Goal: Information Seeking & Learning: Learn about a topic

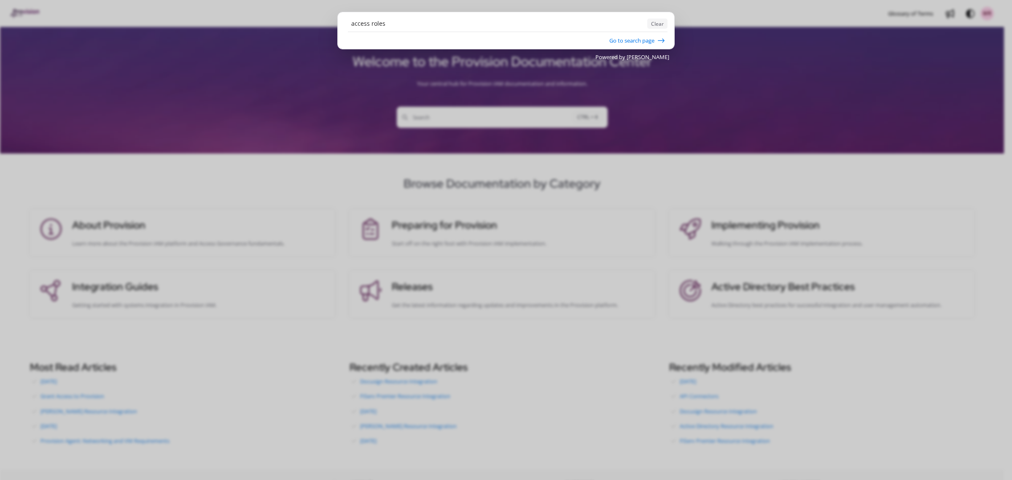
type input "access roles"
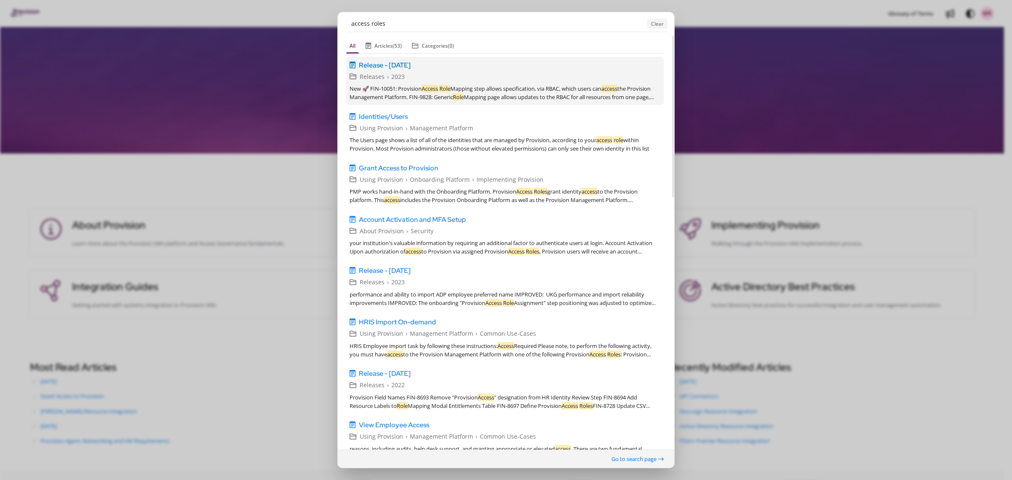
click at [411, 64] on span "Release - [DATE]" at bounding box center [385, 65] width 52 height 10
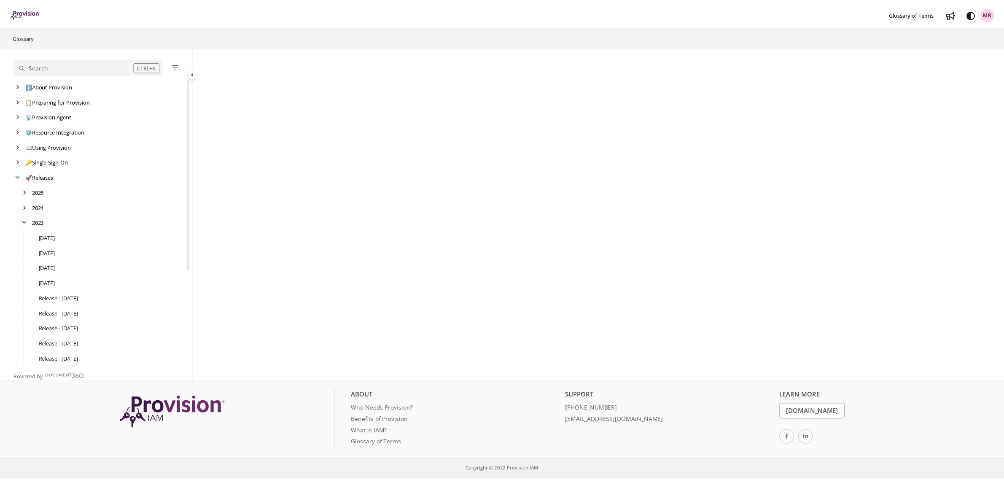
scroll to position [138, 0]
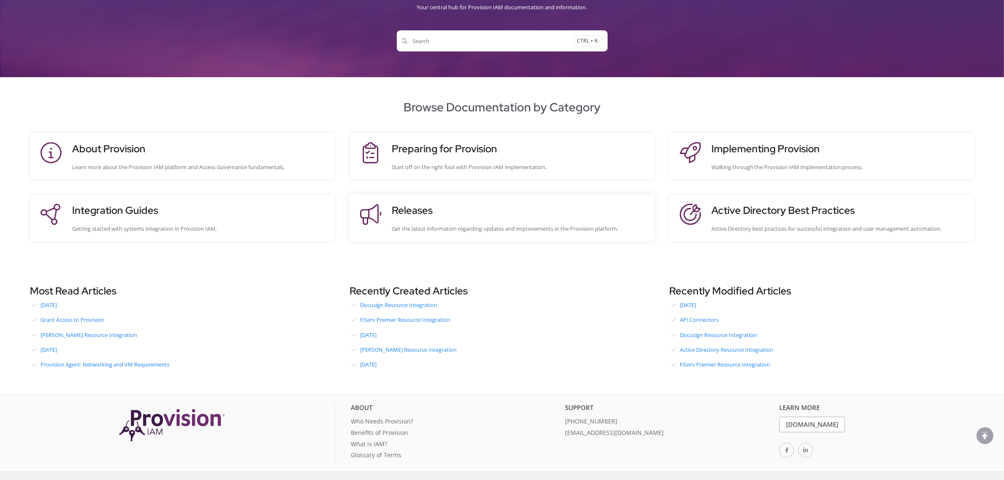
scroll to position [89, 0]
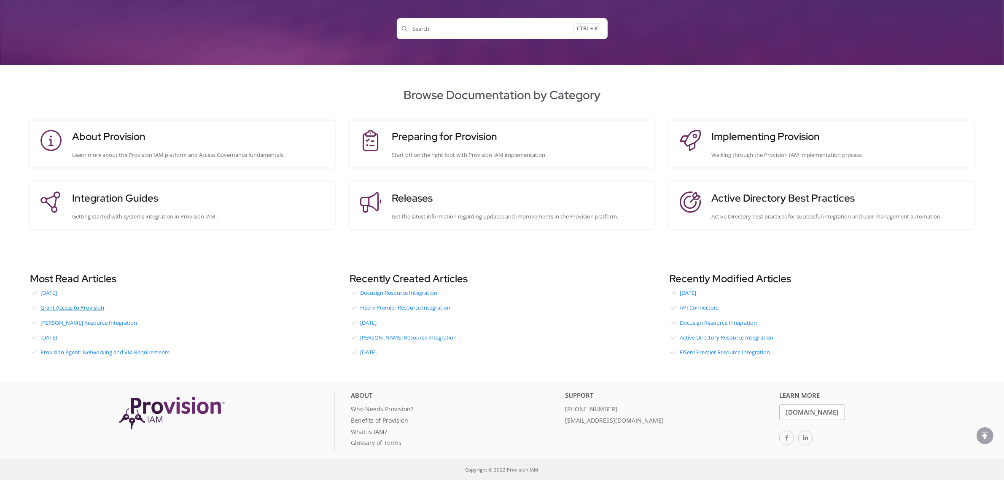
click at [97, 311] on link "Grant Access to Provision" at bounding box center [182, 307] width 305 height 13
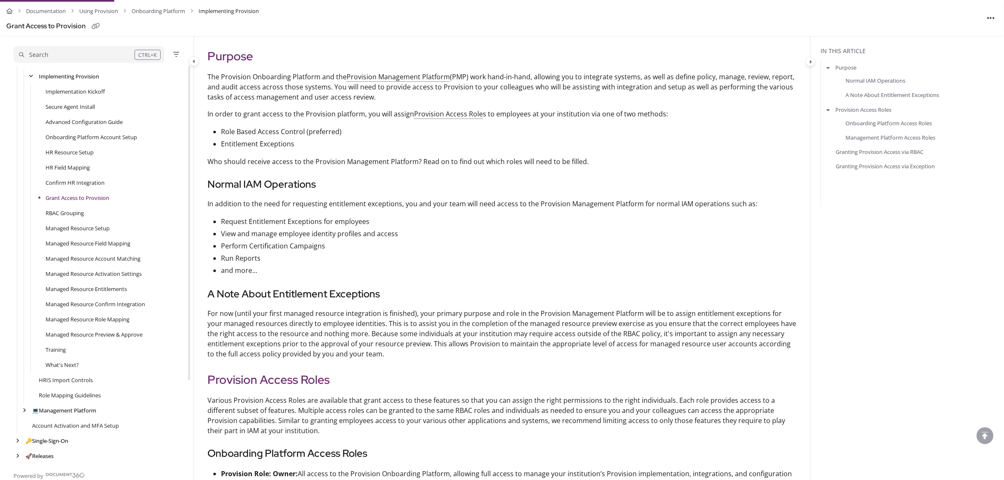
scroll to position [158, 0]
click at [108, 427] on link "Account Activation and MFA Setup" at bounding box center [75, 425] width 87 height 8
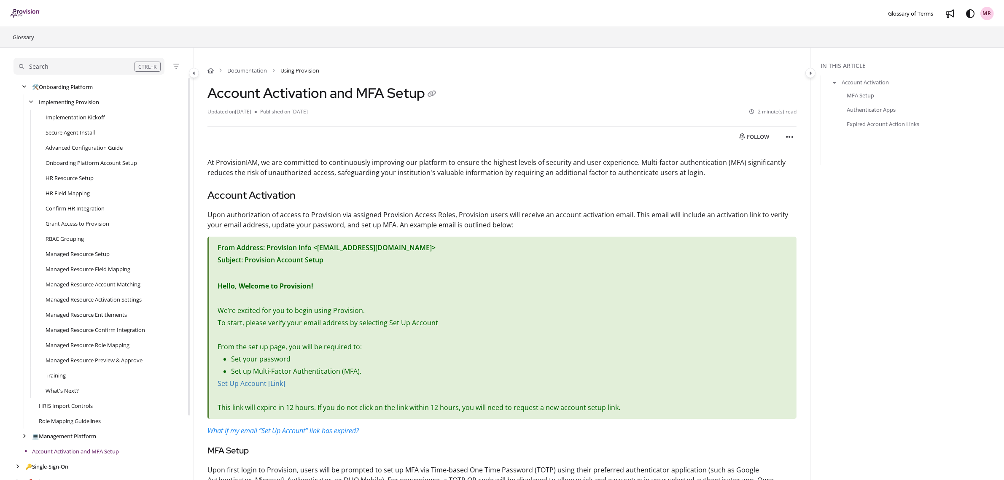
scroll to position [104, 0]
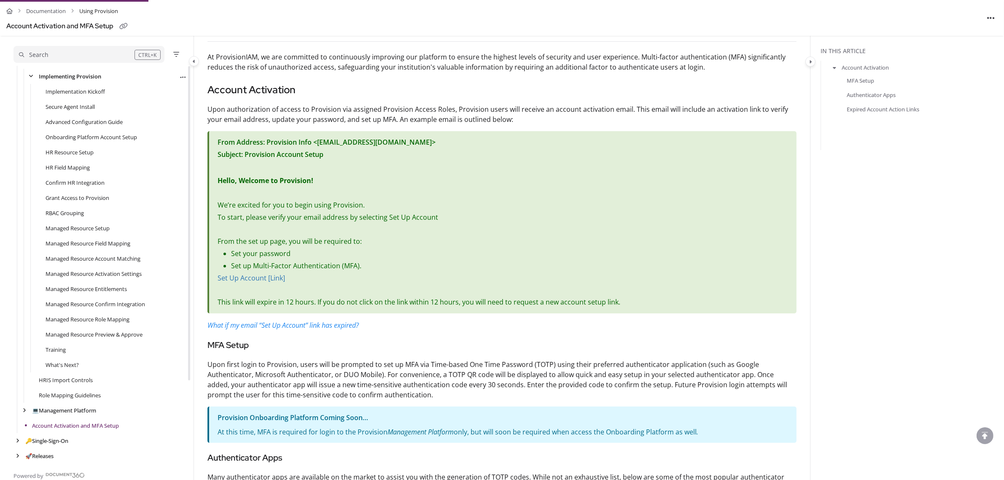
click at [97, 76] on link "Implementing Provision" at bounding box center [70, 76] width 62 height 8
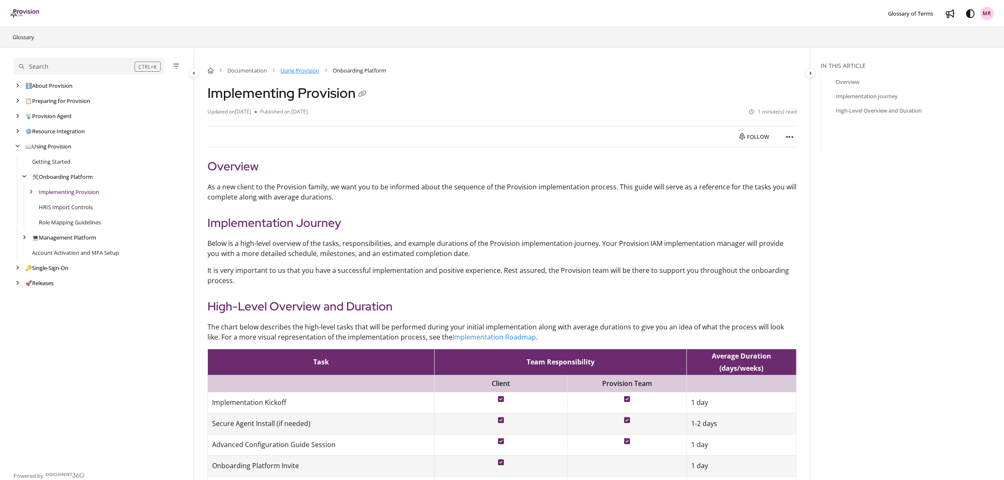
click at [317, 74] on link "Using Provision" at bounding box center [299, 70] width 39 height 8
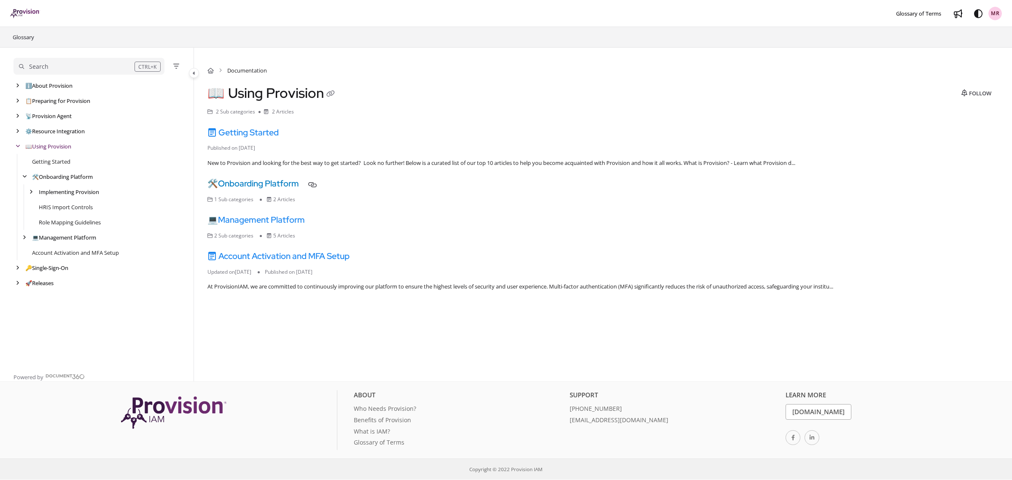
click at [276, 185] on link "🛠️ Onboarding Platform" at bounding box center [252, 183] width 91 height 11
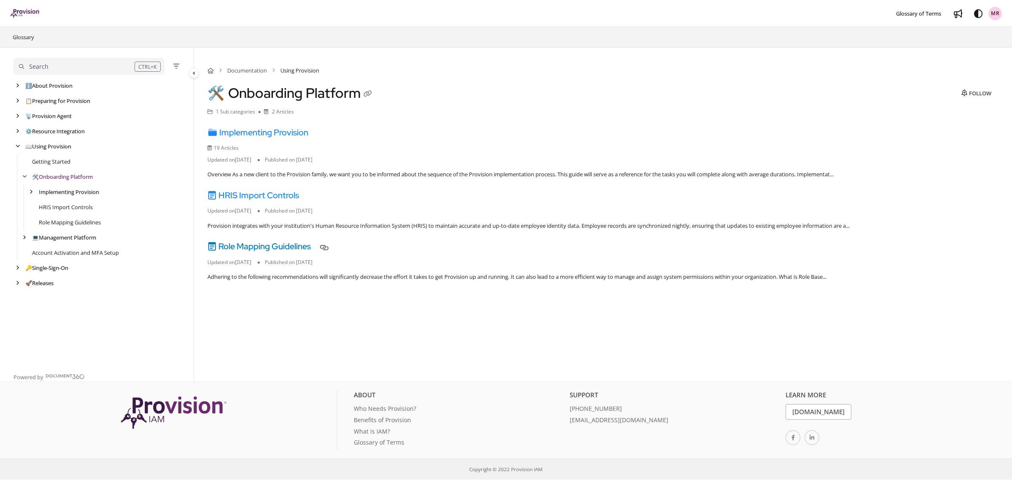
click at [269, 243] on link "Role Mapping Guidelines" at bounding box center [258, 246] width 103 height 11
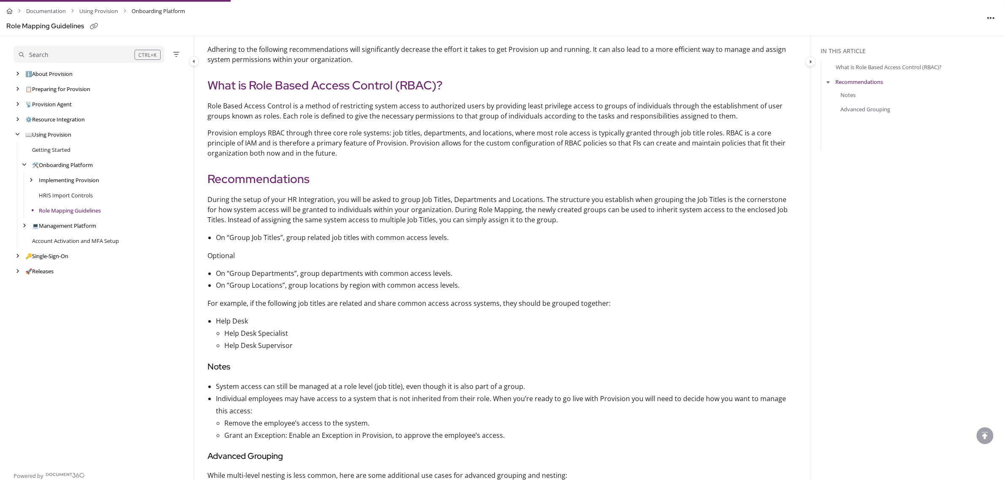
scroll to position [9, 0]
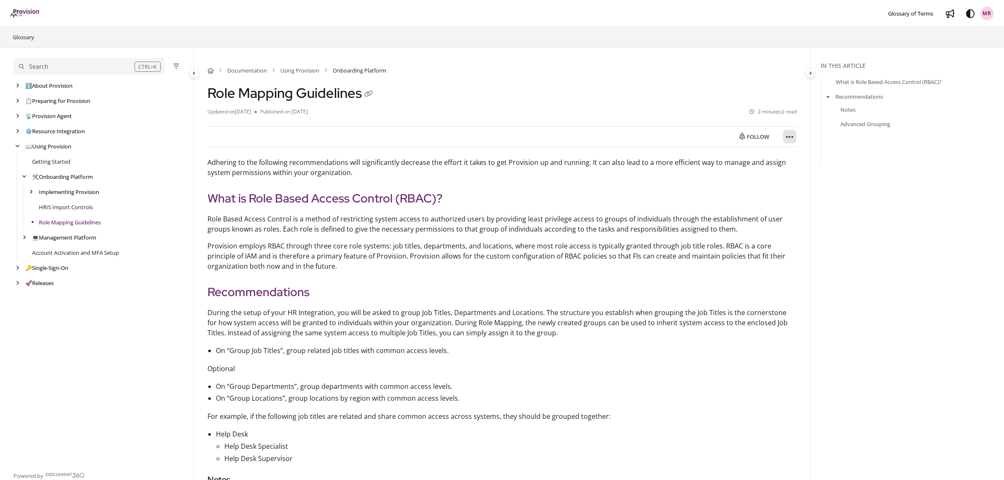
click at [795, 134] on button "Article more options" at bounding box center [789, 136] width 13 height 13
click at [810, 157] on button "Export PDF" at bounding box center [835, 158] width 99 height 17
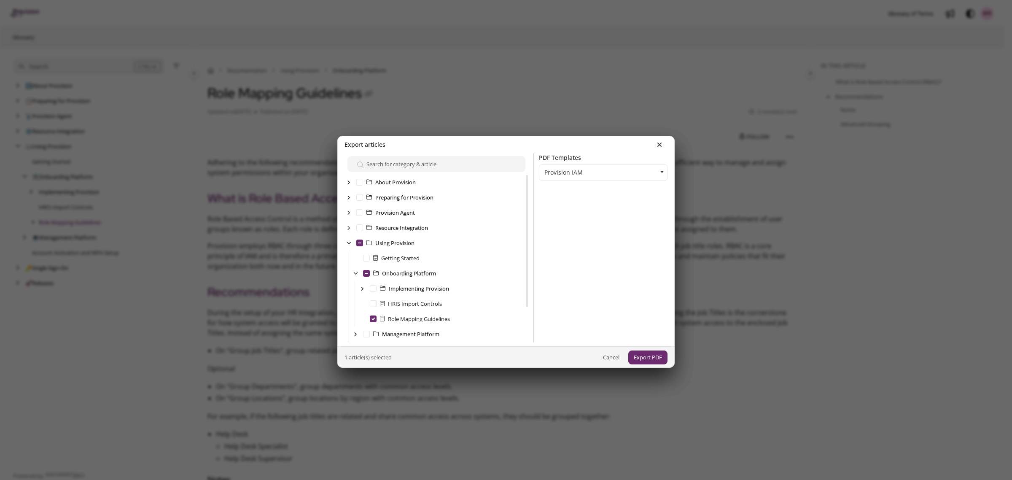
scroll to position [45, 0]
click at [638, 357] on button "Export PDF" at bounding box center [647, 357] width 39 height 14
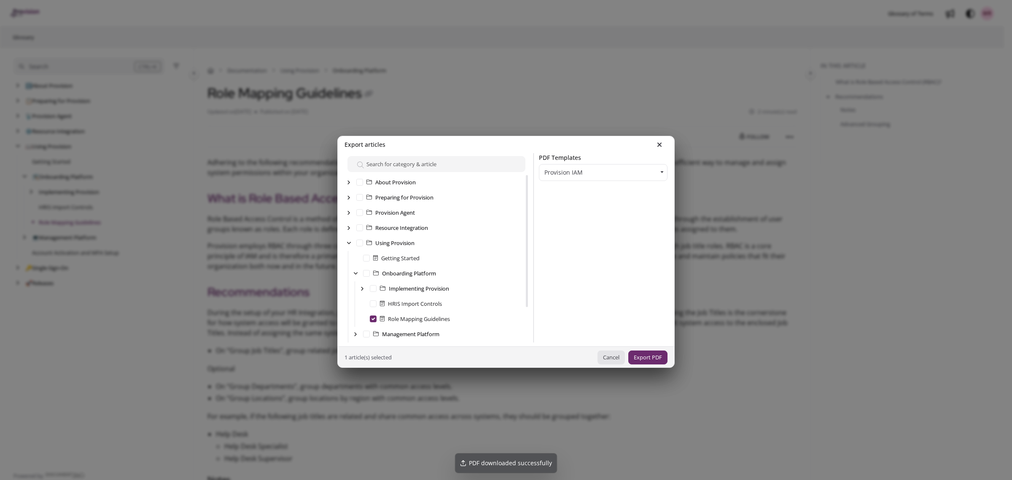
click at [602, 362] on button "Cancel" at bounding box center [610, 357] width 27 height 14
click at [600, 359] on button "Cancel" at bounding box center [610, 357] width 27 height 14
click at [651, 145] on button at bounding box center [659, 145] width 16 height 12
click at [657, 145] on icon at bounding box center [659, 144] width 5 height 7
click at [599, 360] on button "Cancel" at bounding box center [610, 357] width 27 height 14
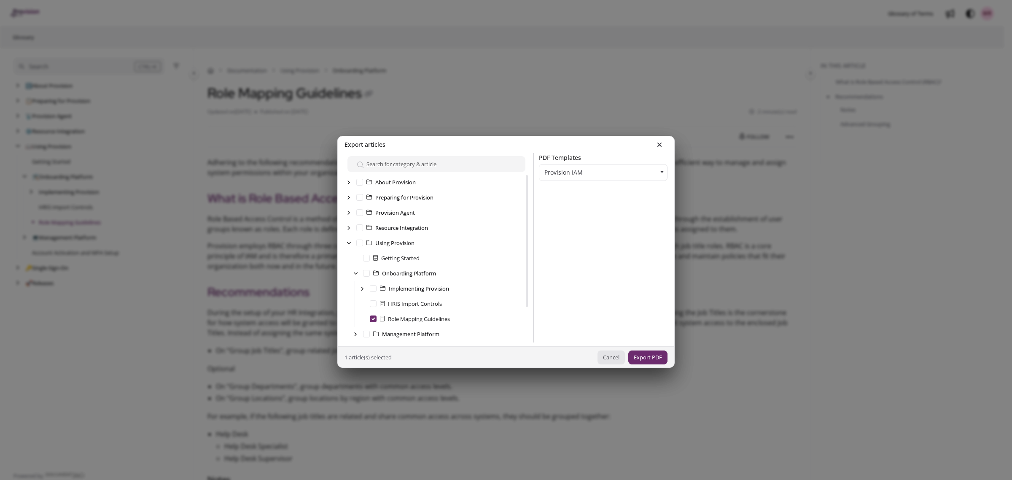
click at [610, 360] on button "Cancel" at bounding box center [610, 357] width 27 height 14
click at [658, 148] on button at bounding box center [659, 145] width 16 height 12
